Goal: Transaction & Acquisition: Book appointment/travel/reservation

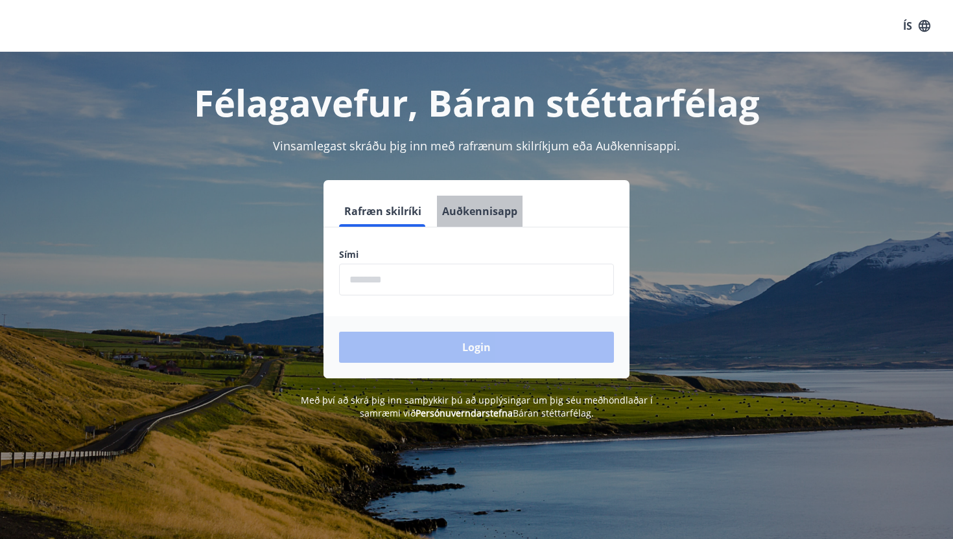
click at [445, 202] on button "Auðkennisapp" at bounding box center [480, 211] width 86 height 31
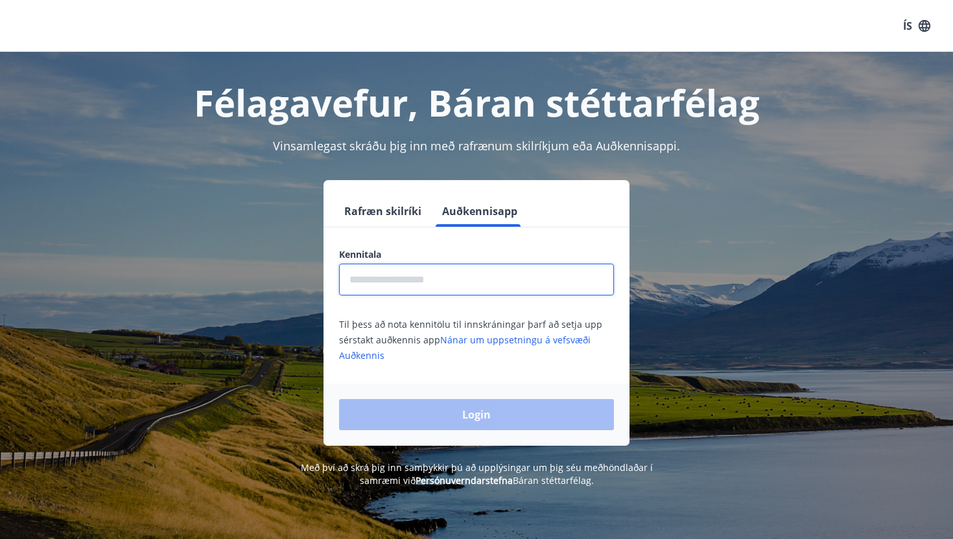
click at [456, 264] on input "text" at bounding box center [476, 280] width 275 height 32
type input "**********"
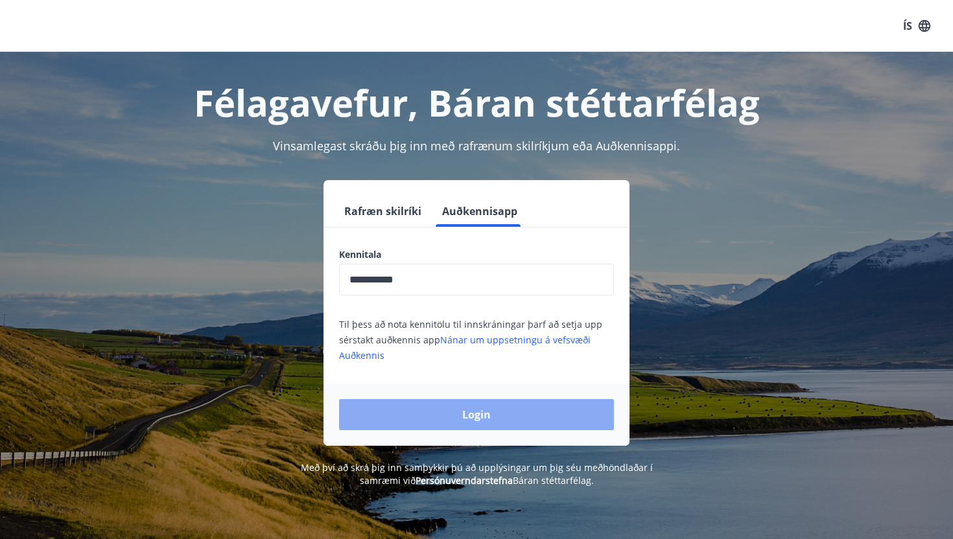
click at [471, 406] on button "Login" at bounding box center [476, 414] width 275 height 31
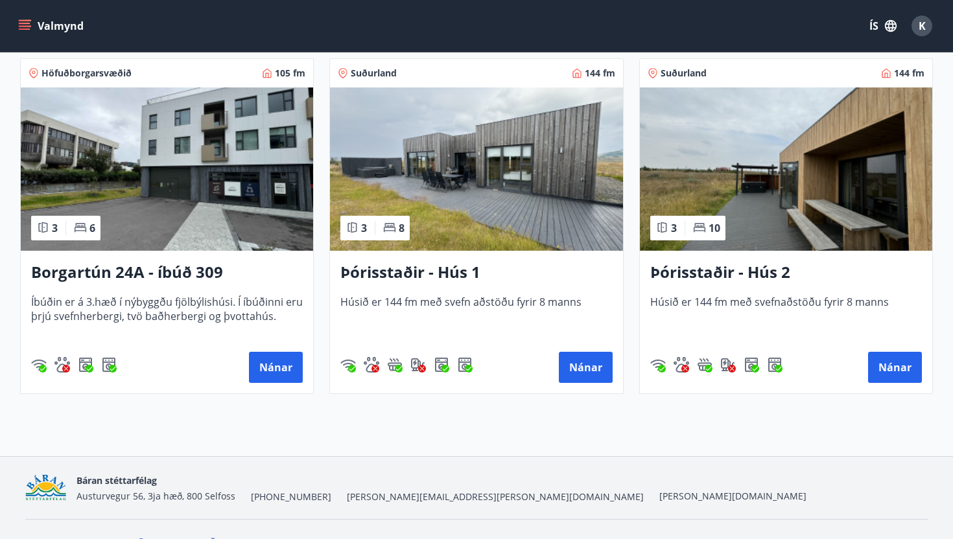
scroll to position [944, 0]
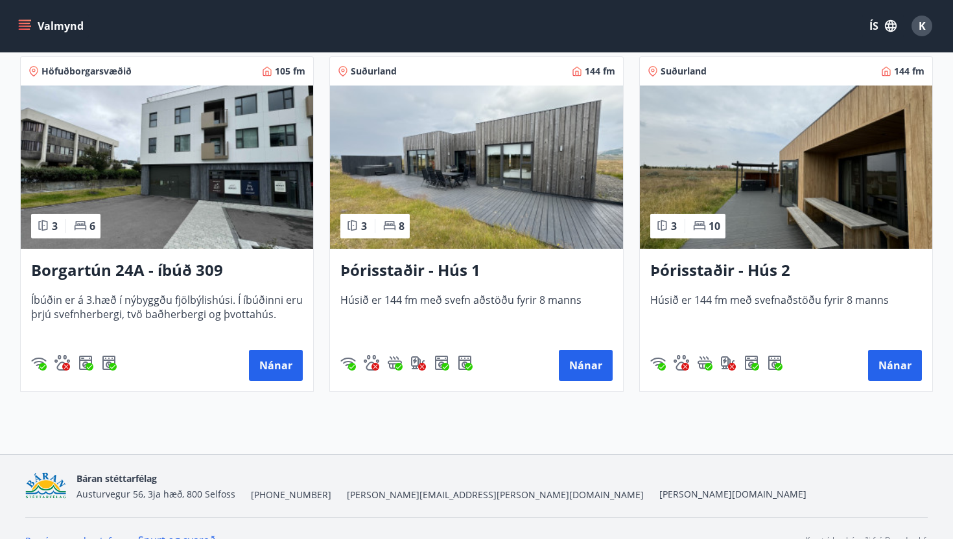
click at [425, 263] on h3 "Þórisstaðir - Hús 1" at bounding box center [476, 270] width 272 height 23
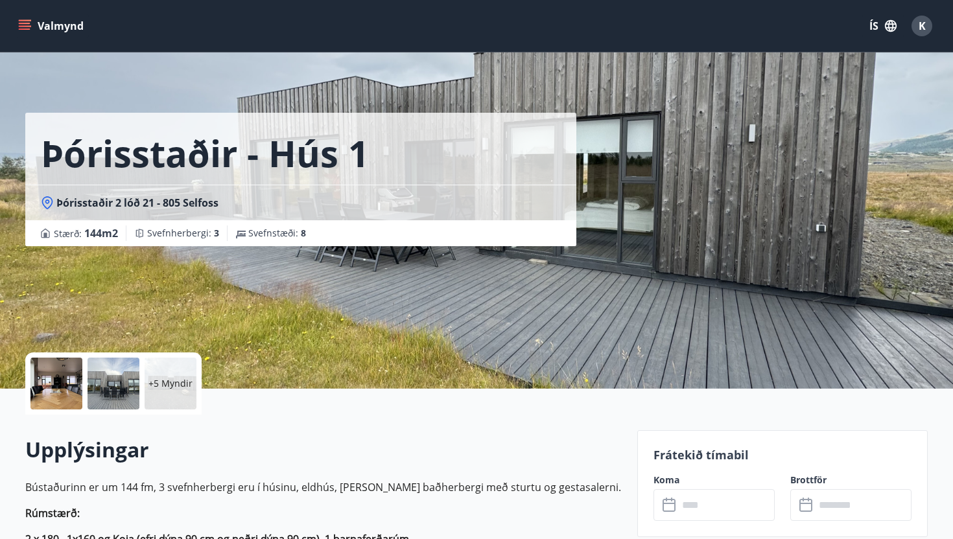
click at [166, 383] on p "+5 Myndir" at bounding box center [170, 383] width 44 height 13
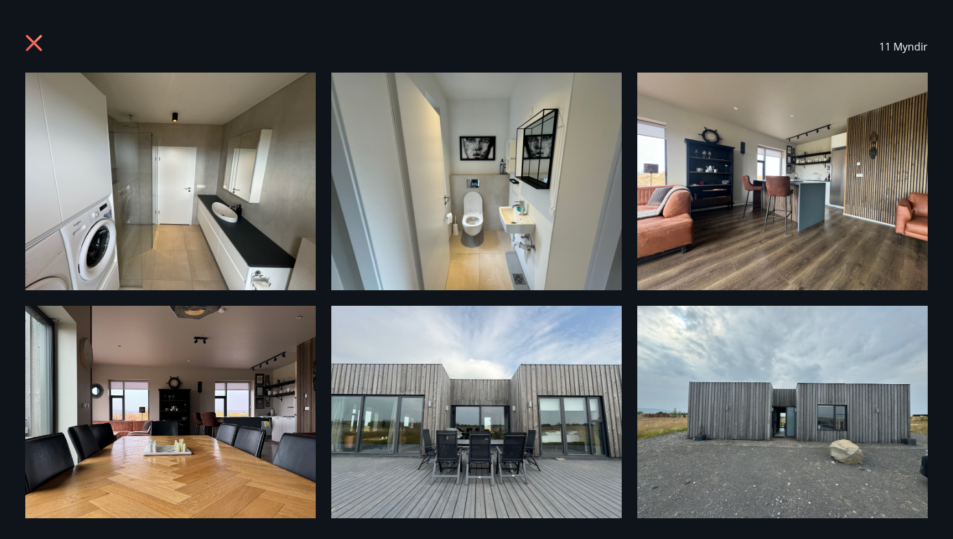
click at [41, 41] on icon at bounding box center [35, 44] width 21 height 21
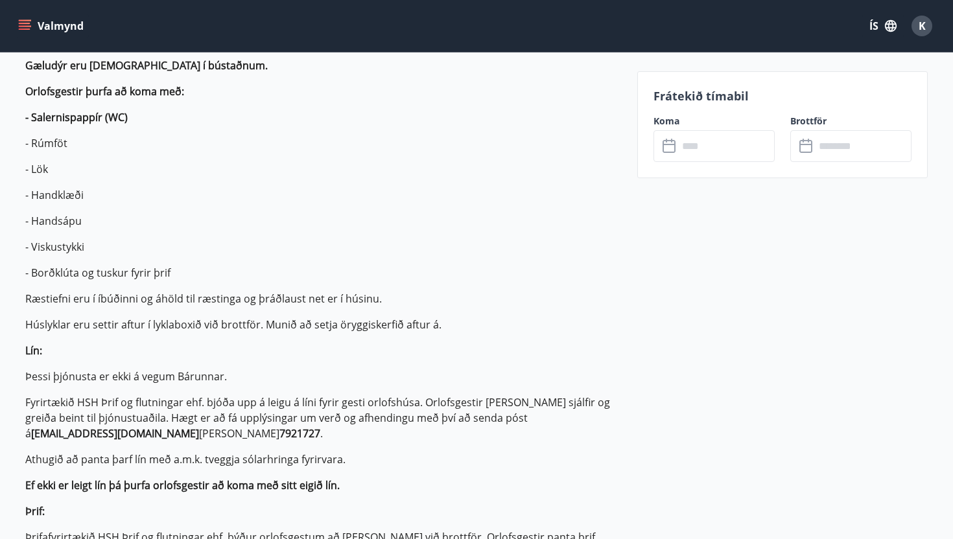
scroll to position [586, 0]
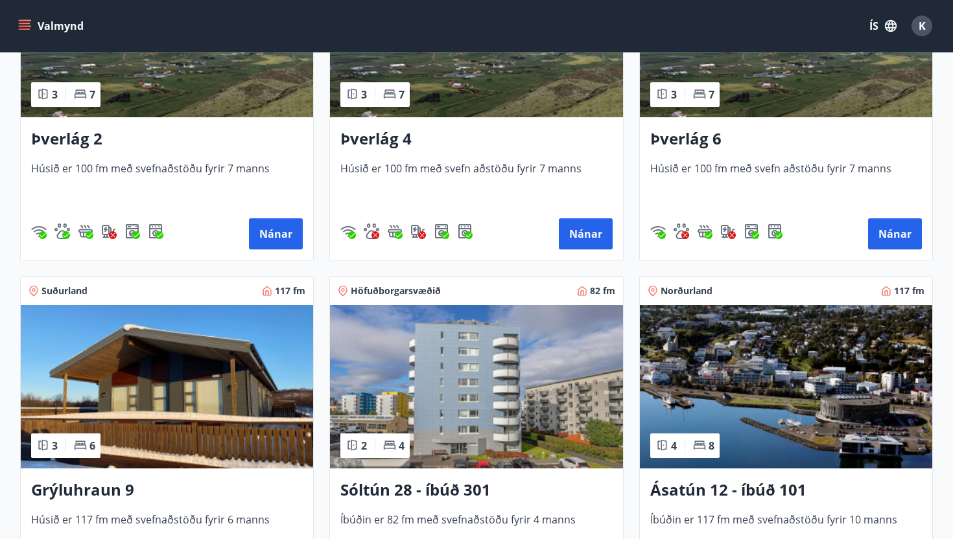
scroll to position [359, 0]
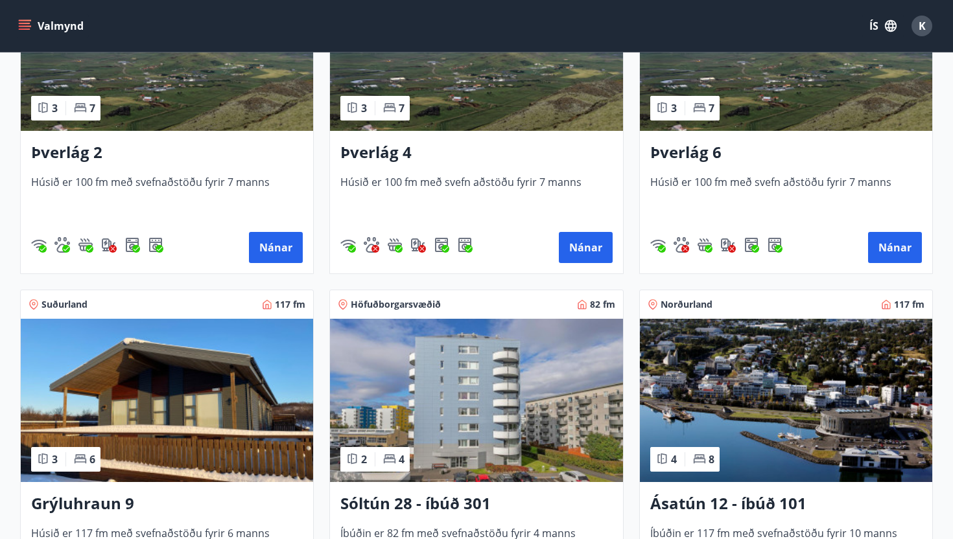
click at [684, 147] on h3 "Þverlág 6" at bounding box center [786, 152] width 272 height 23
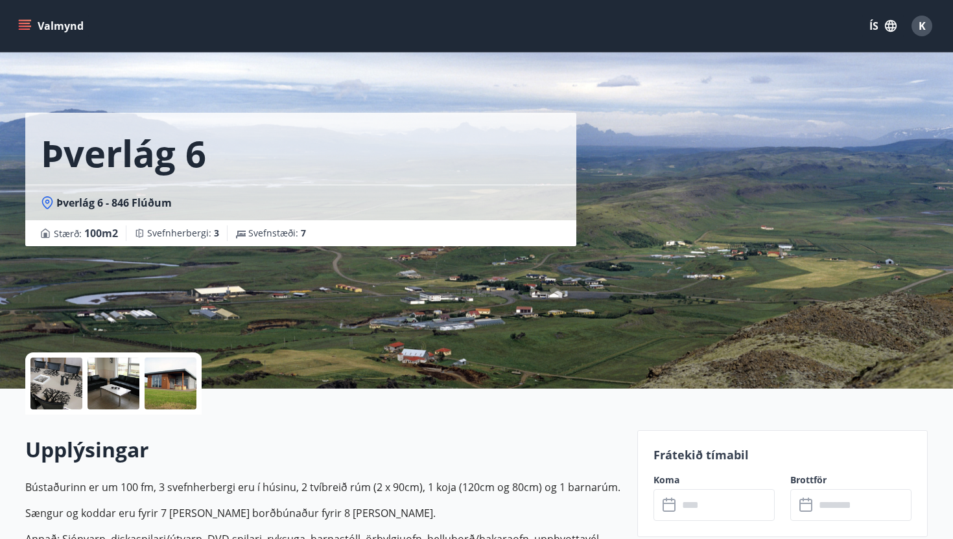
click at [133, 382] on div at bounding box center [114, 384] width 52 height 52
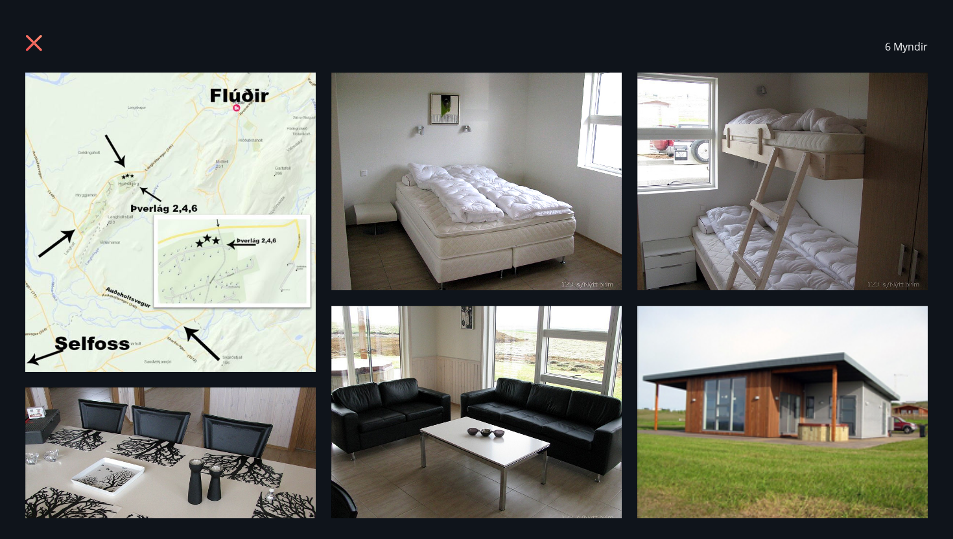
click at [30, 41] on icon at bounding box center [34, 43] width 16 height 16
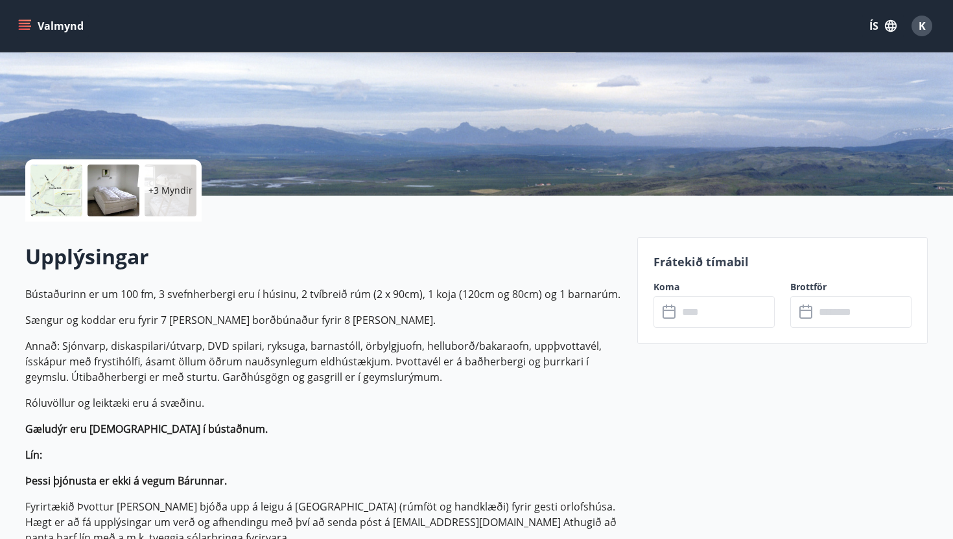
scroll to position [132, 0]
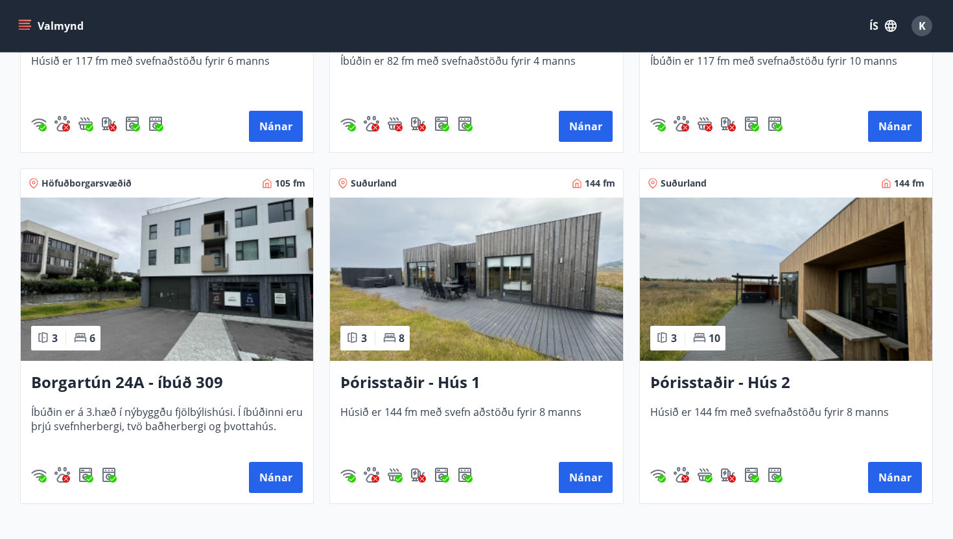
scroll to position [968, 0]
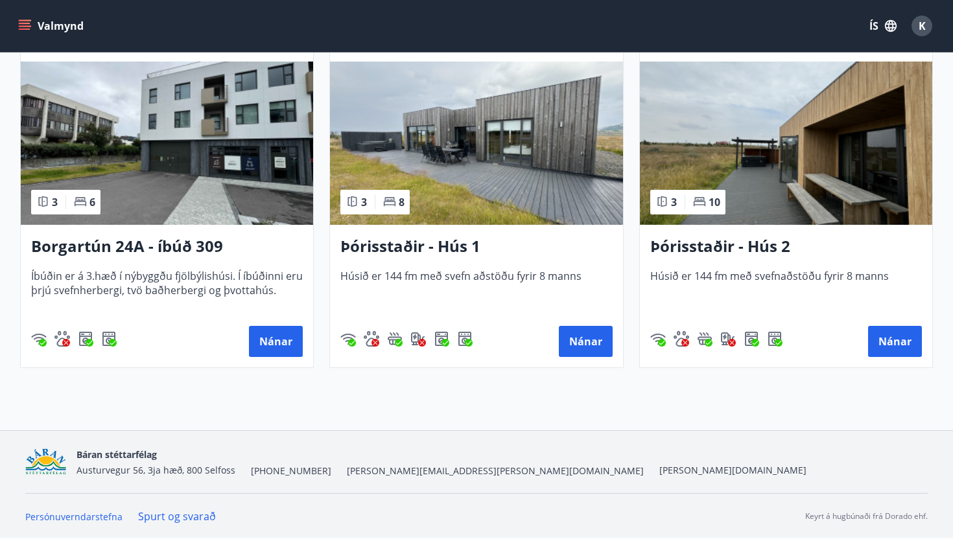
click at [694, 257] on h3 "Þórisstaðir - Hús 2" at bounding box center [786, 246] width 272 height 23
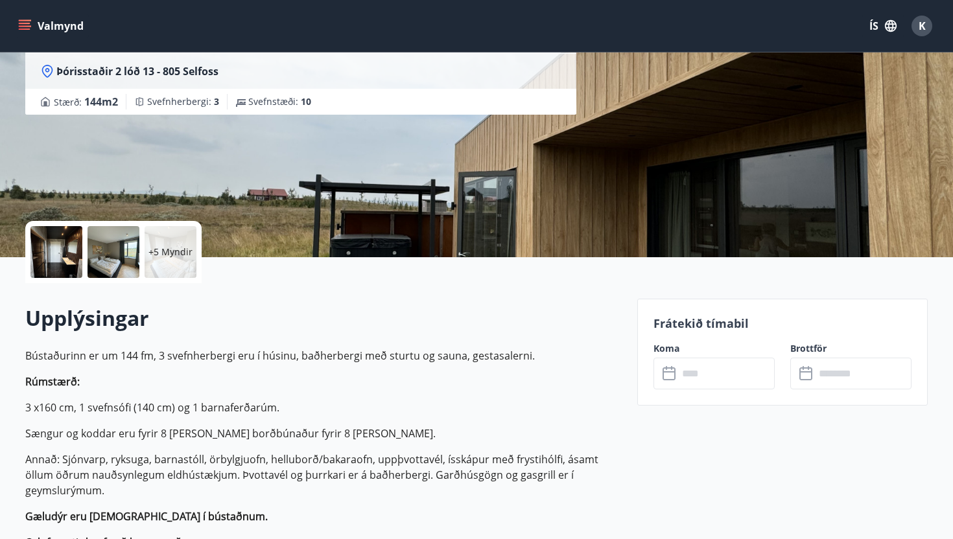
scroll to position [134, 0]
